Goal: Task Accomplishment & Management: Manage account settings

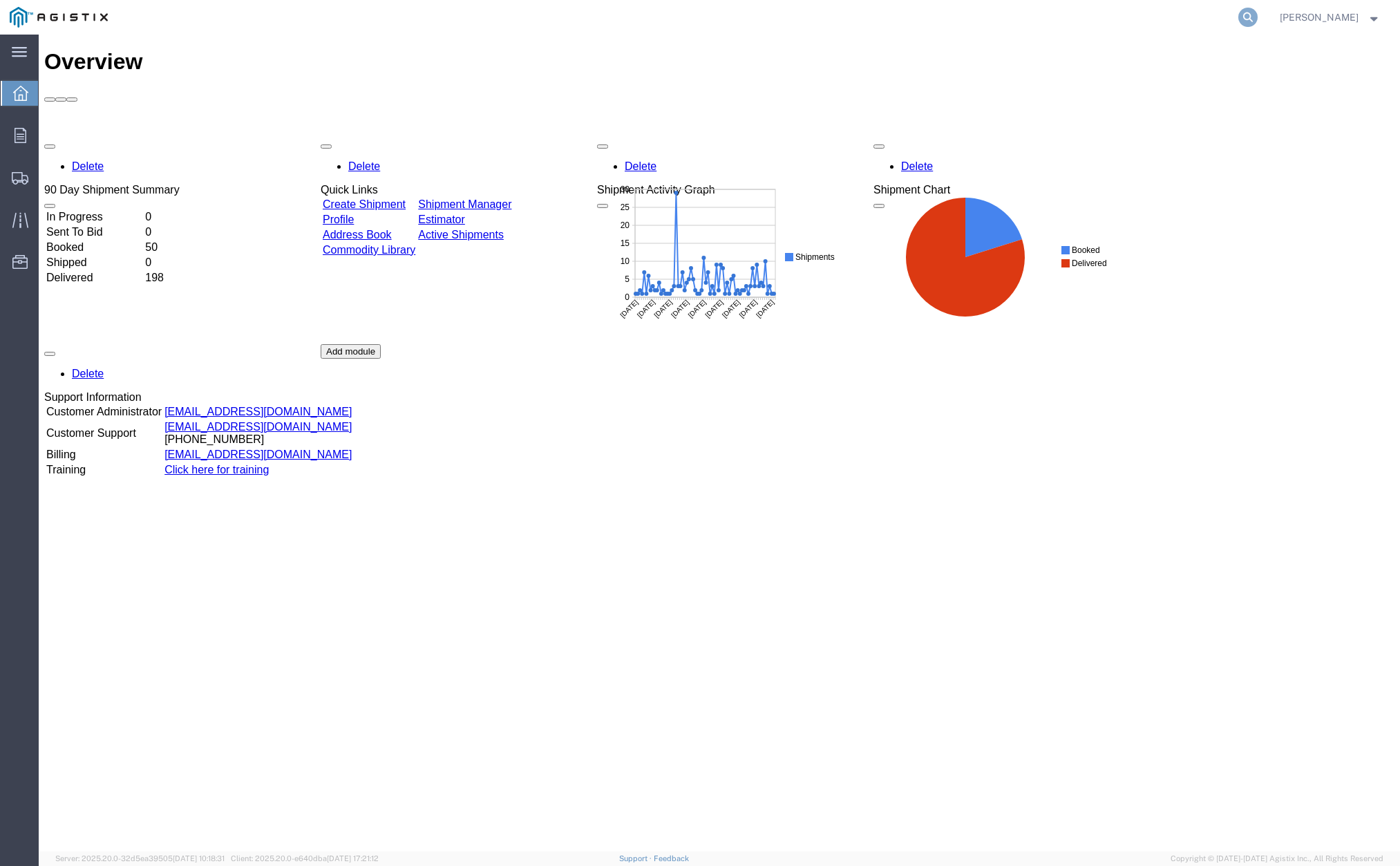
click at [1258, 10] on icon at bounding box center [1248, 17] width 19 height 19
drag, startPoint x: 1104, startPoint y: 30, endPoint x: 1089, endPoint y: 23, distance: 16.6
click at [1099, 28] on input "search" at bounding box center [1028, 17] width 420 height 33
paste input "56939501"
type input "56939501"
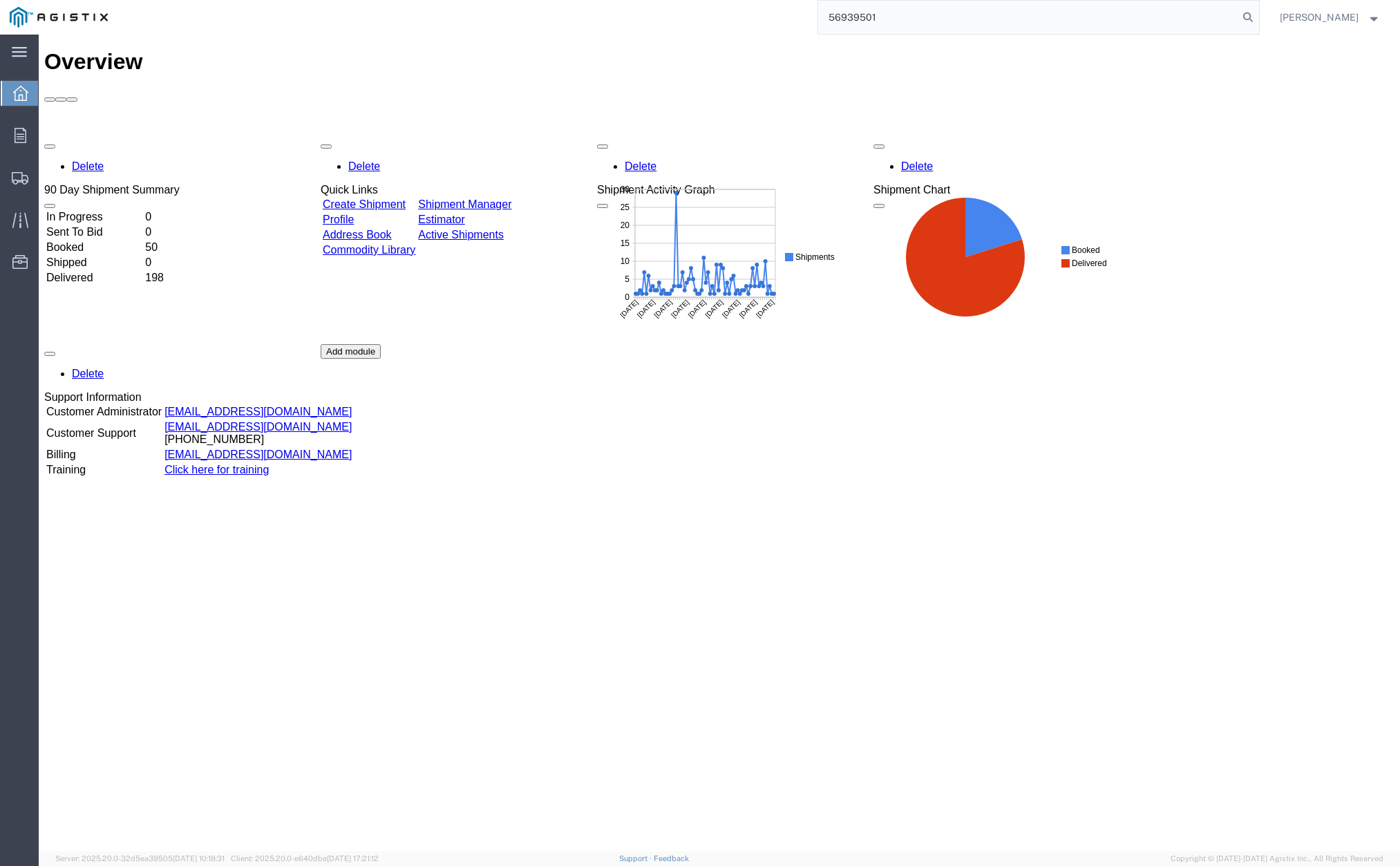
click at [1099, 259] on text "Delivered" at bounding box center [1089, 262] width 35 height 10
click at [927, 8] on input "56939501" at bounding box center [1028, 17] width 420 height 33
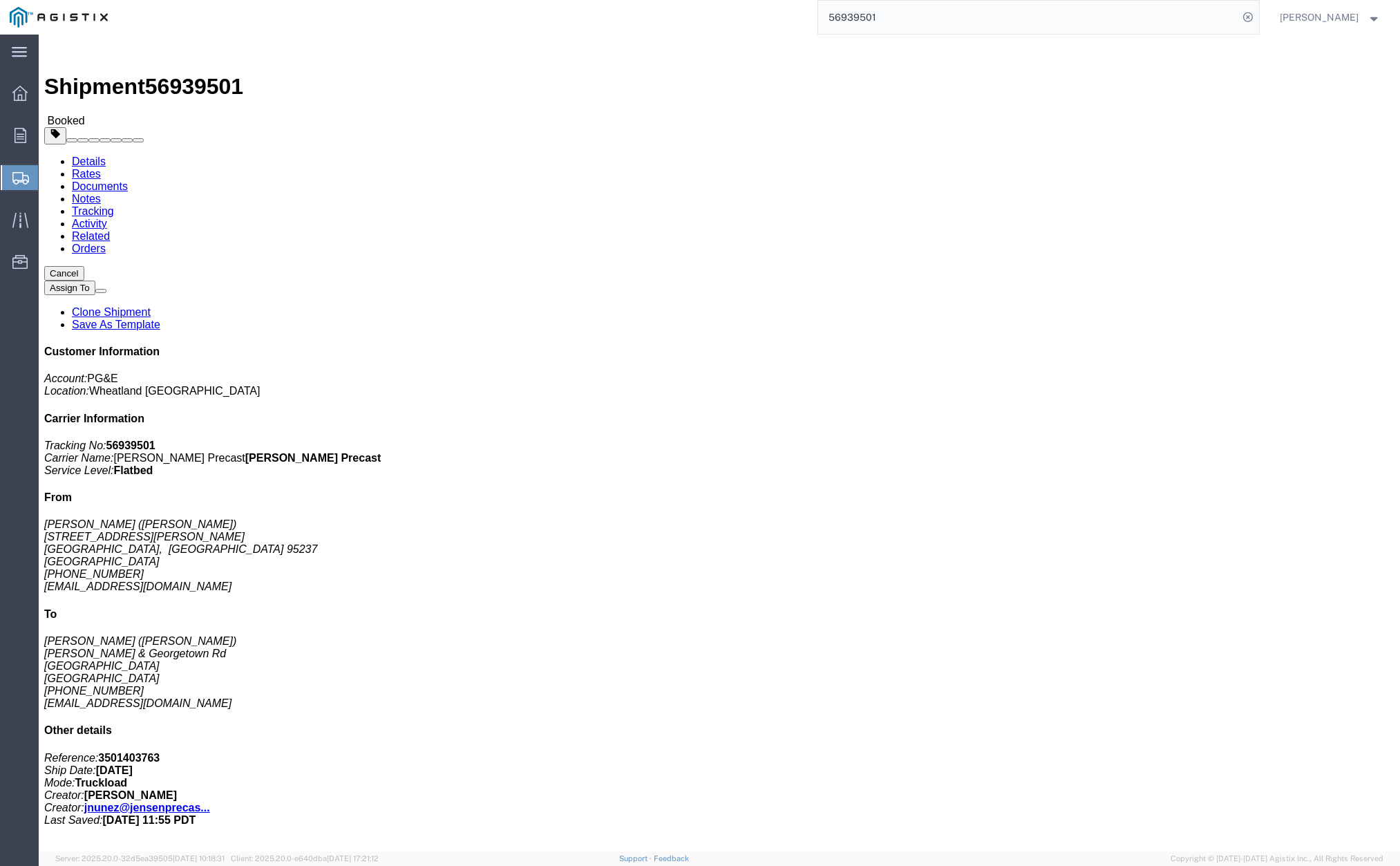
click span "button"
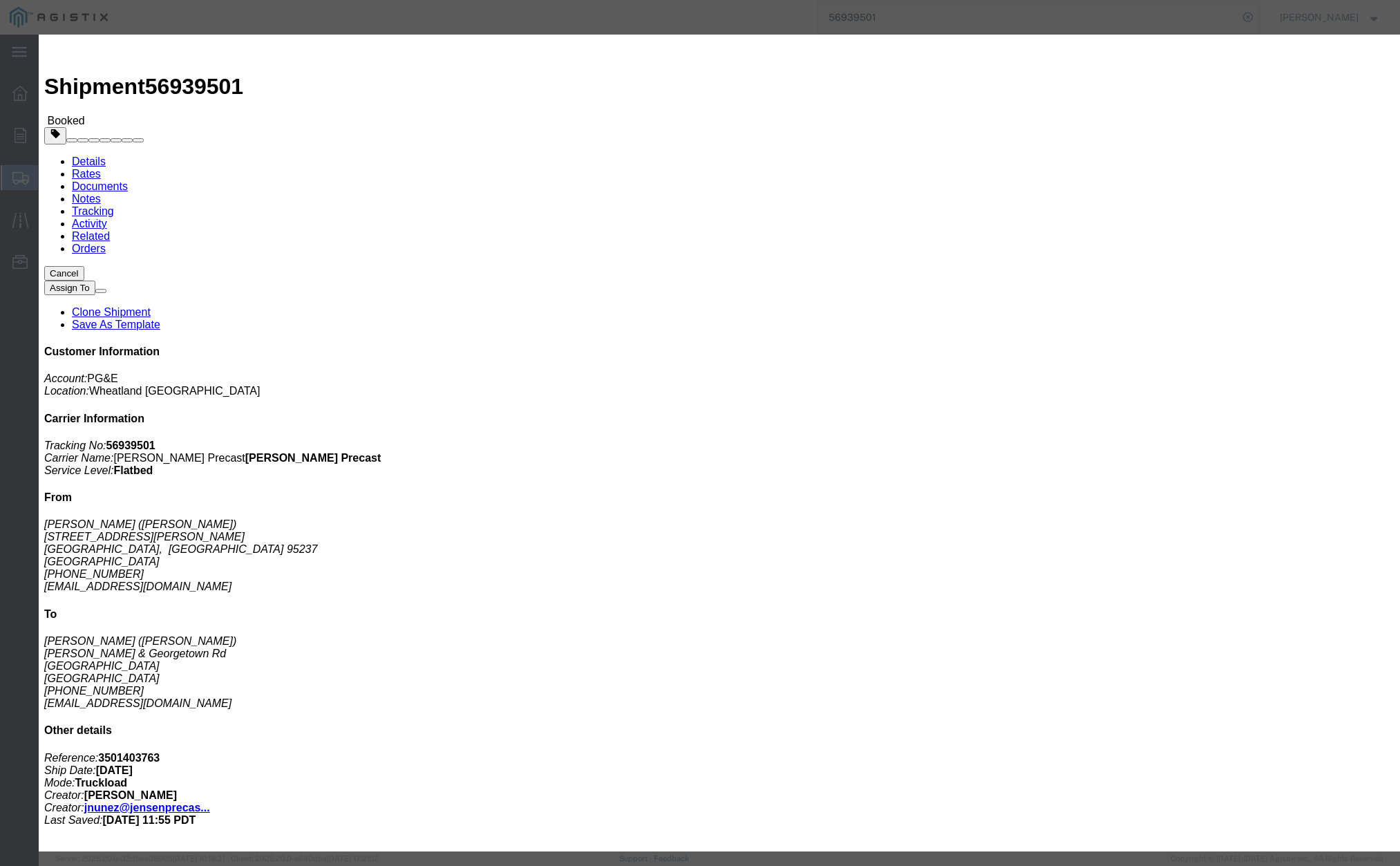
click div "[DATE] 12:00 PM"
click button "Apply"
click button "Save"
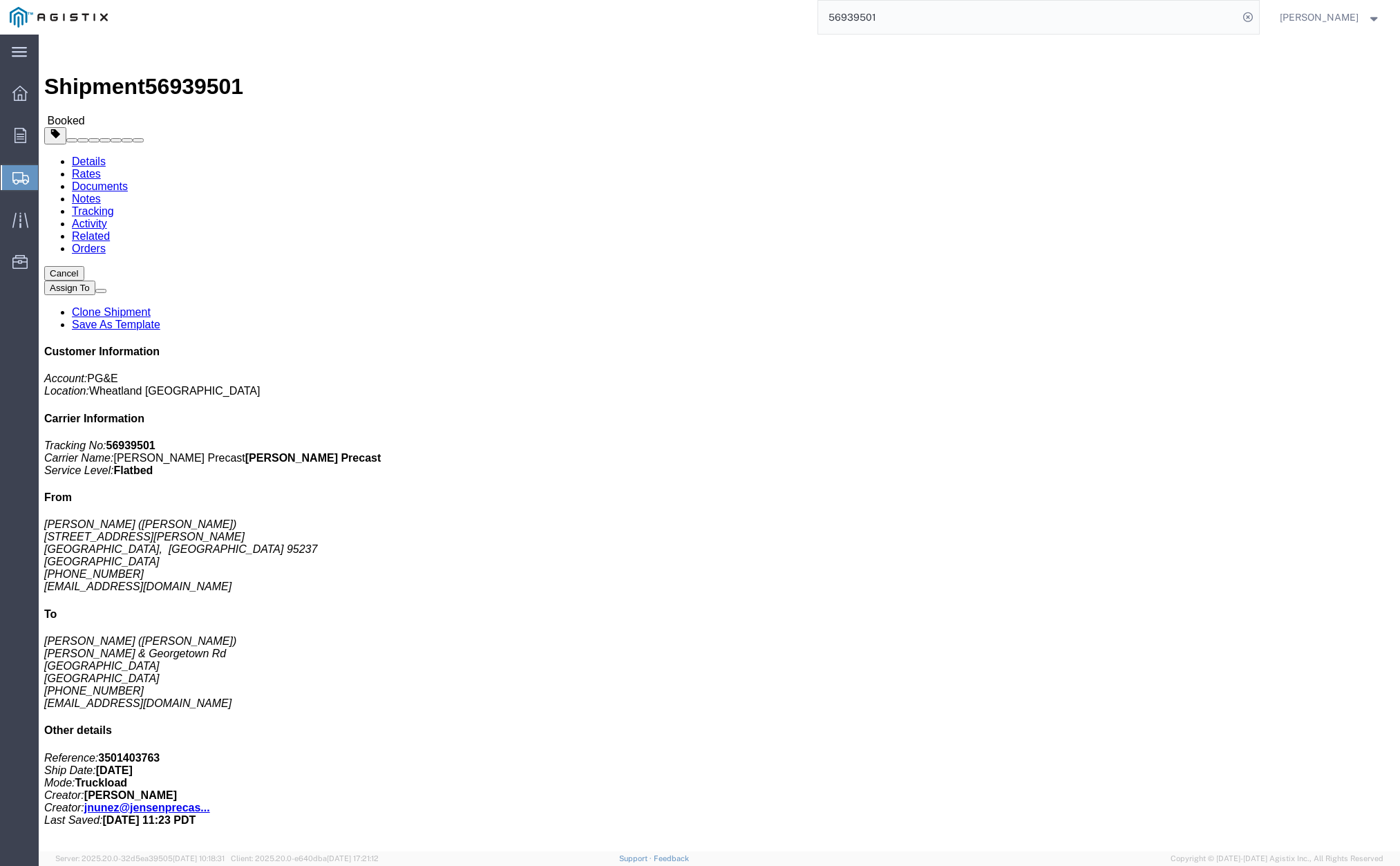
click button "Close"
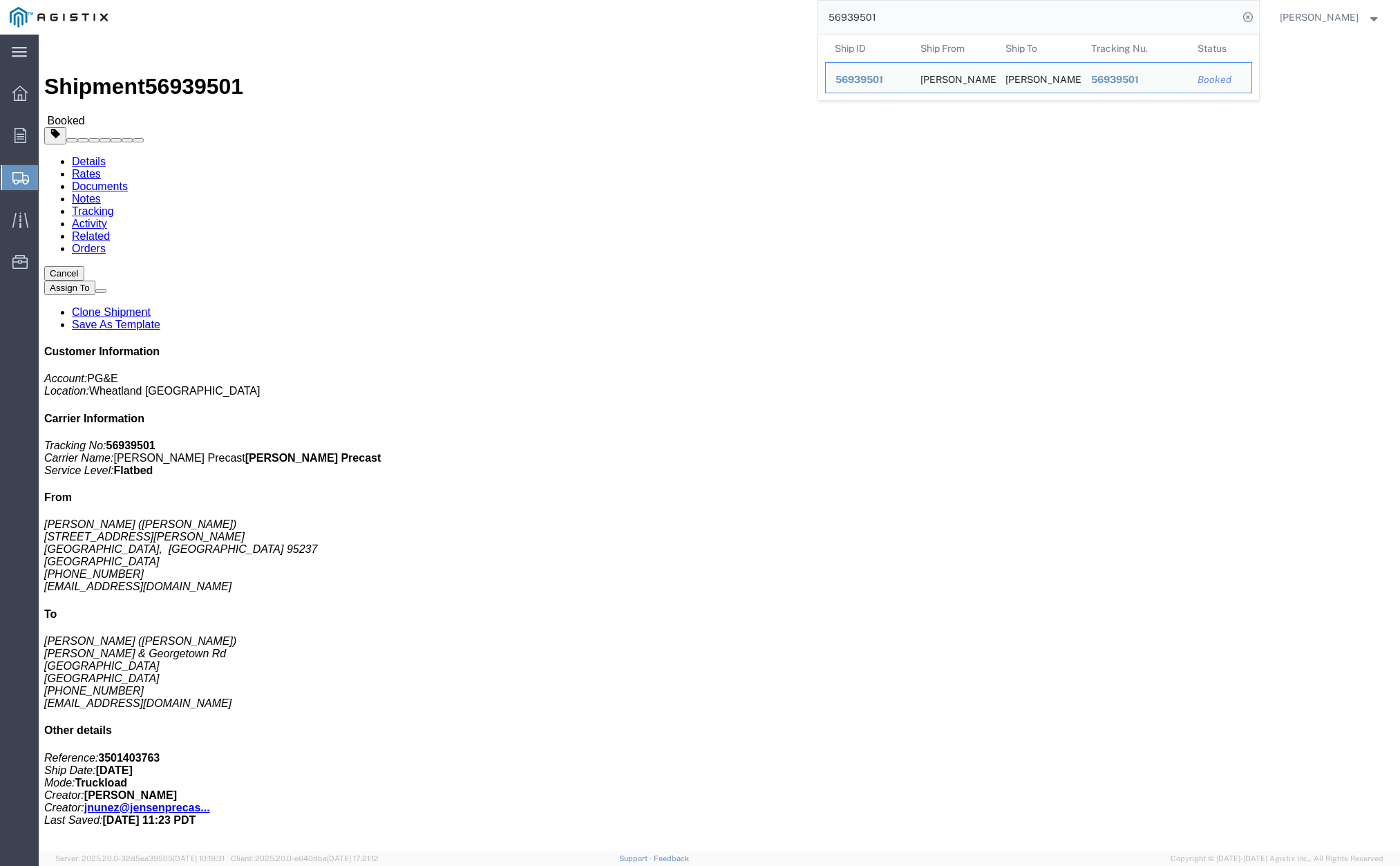
drag, startPoint x: 924, startPoint y: 30, endPoint x: 814, endPoint y: 16, distance: 110.9
click at [814, 16] on div "56939501 Ship ID Ship From Ship To Tracking Nu. Status Ship ID 56939501 Ship Fr…" at bounding box center [687, 17] width 1141 height 35
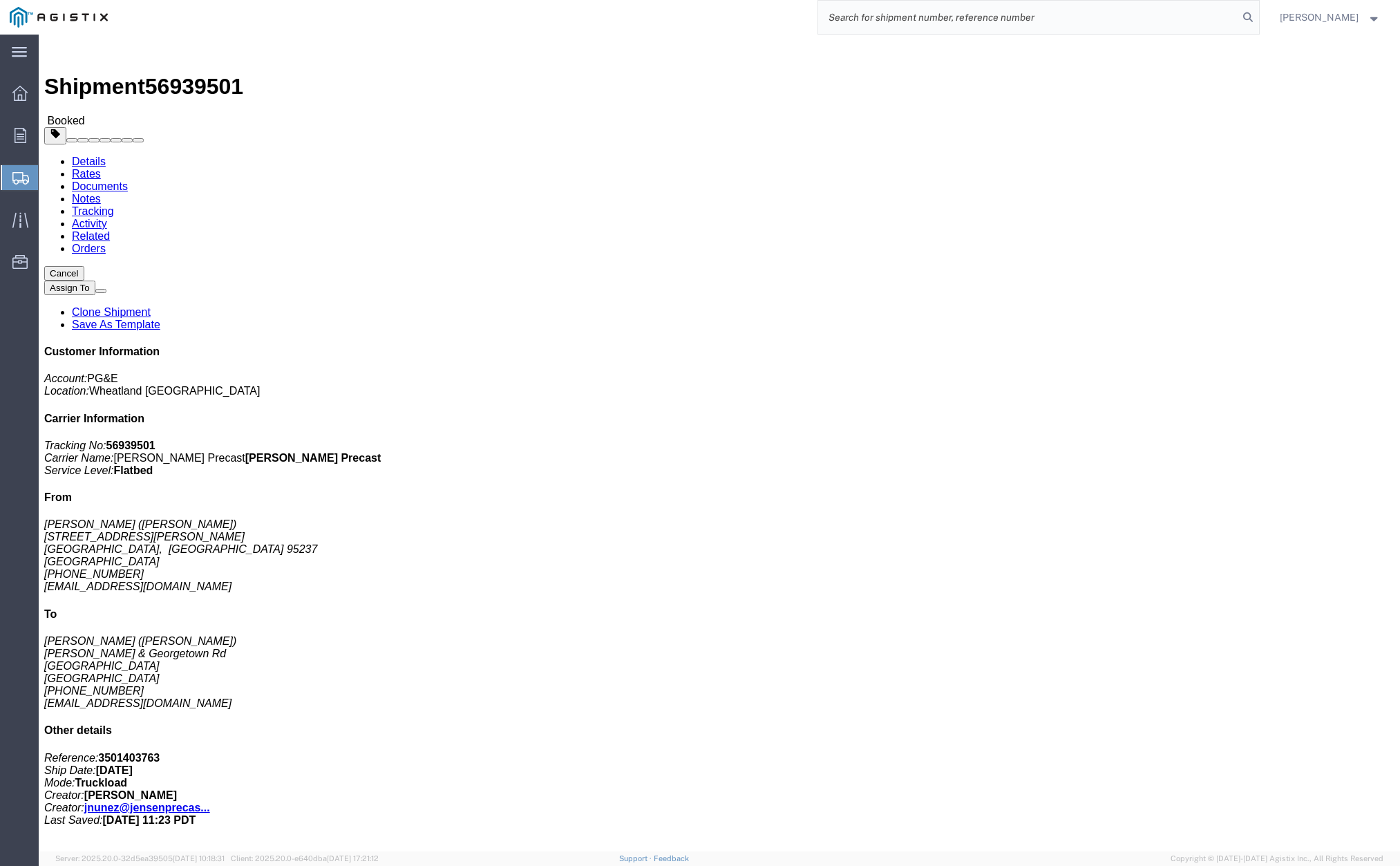
paste input "56939473"
type input "56939473"
click span "button"
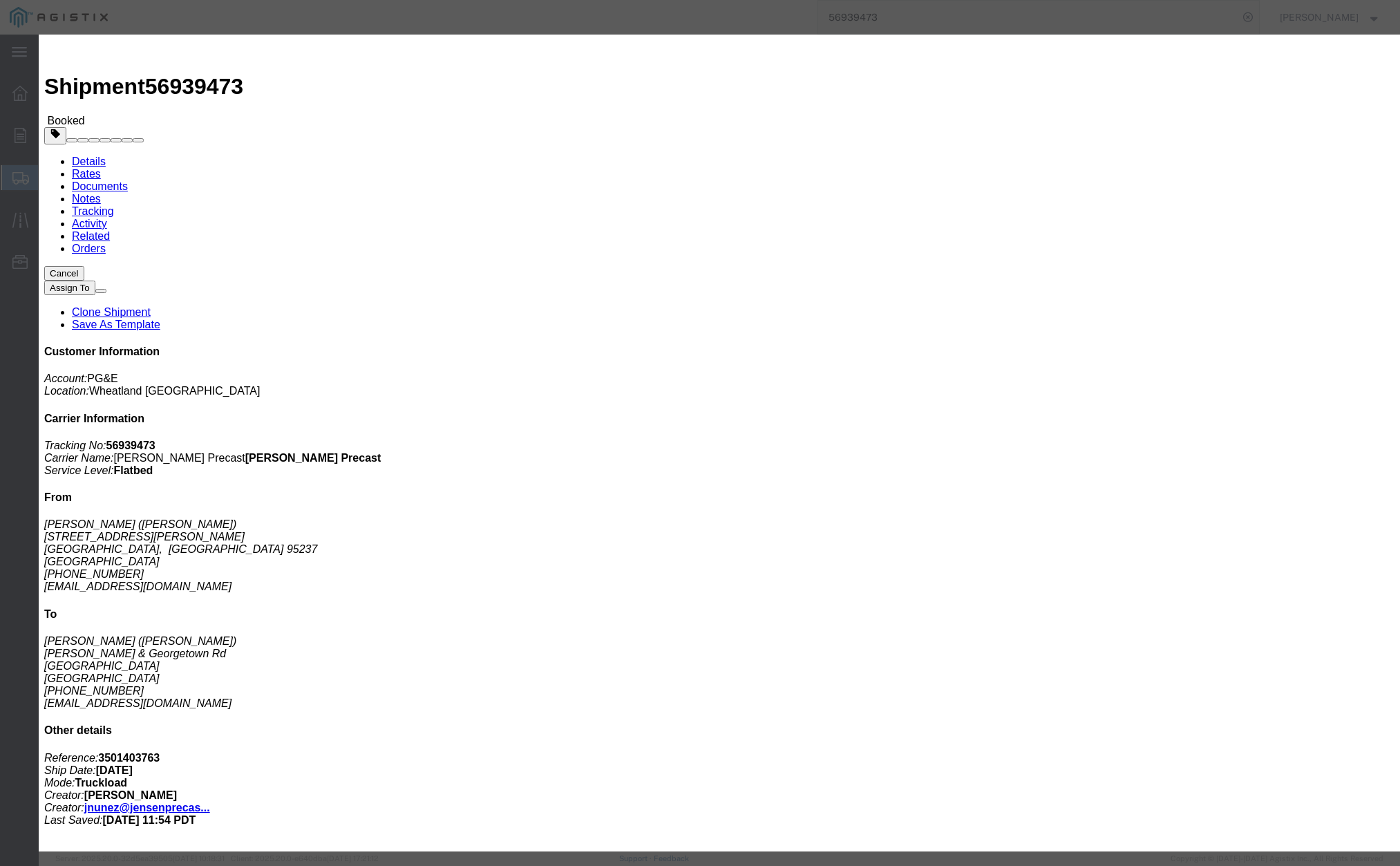
click div "[DATE] 12:00 PM"
click button "Apply"
drag, startPoint x: 1039, startPoint y: 204, endPoint x: 1079, endPoint y: 238, distance: 52.5
click button "Save"
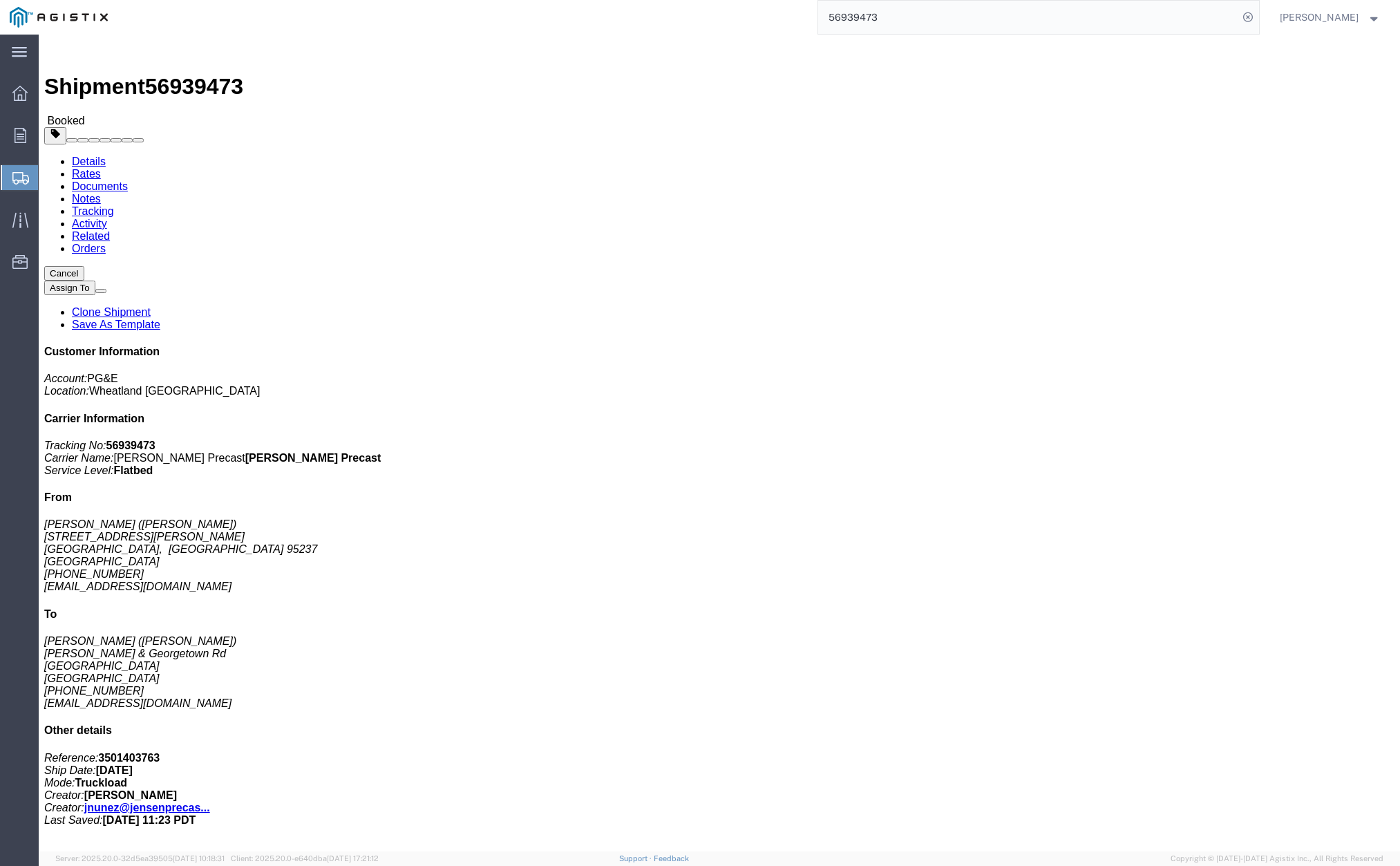
click button "Close"
